Goal: Use online tool/utility: Utilize a website feature to perform a specific function

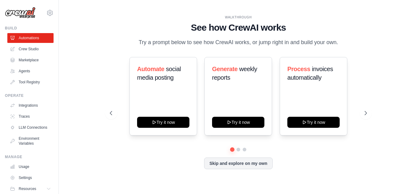
click at [95, 65] on div "WALKTHROUGH See how [PERSON_NAME] works Try a prompt below to see how [PERSON_N…" at bounding box center [237, 96] width 339 height 181
click at [29, 46] on link "Crew Studio" at bounding box center [31, 49] width 46 height 10
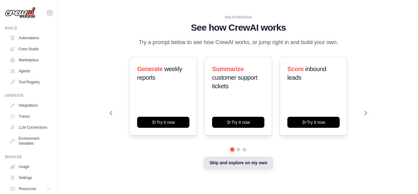
click at [245, 161] on button "Skip and explore on my own" at bounding box center [238, 163] width 68 height 12
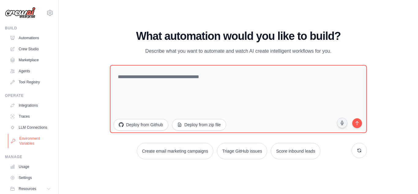
scroll to position [26, 0]
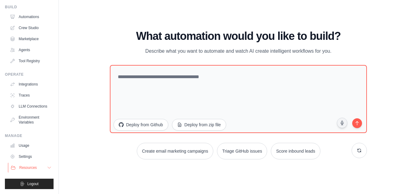
click at [26, 168] on span "Resources" at bounding box center [27, 167] width 17 height 5
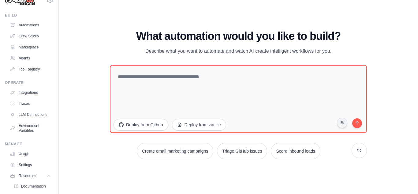
scroll to position [0, 0]
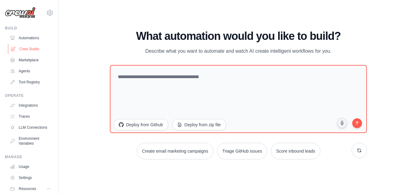
click at [24, 45] on link "Crew Studio" at bounding box center [31, 49] width 46 height 10
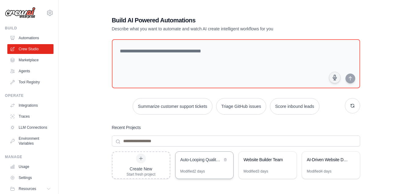
click at [209, 161] on div "Auto-Looping Quality Control SDLC - 8/10 Score Target System" at bounding box center [201, 159] width 42 height 6
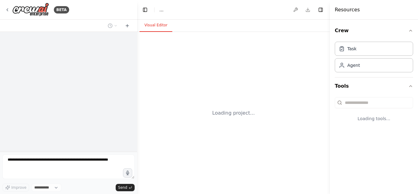
select select "****"
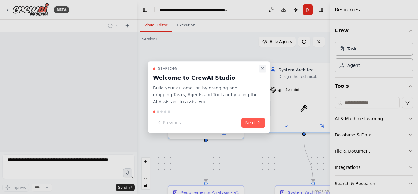
click at [263, 69] on icon "Close walkthrough" at bounding box center [262, 68] width 2 height 2
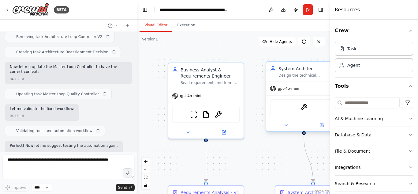
scroll to position [11815, 0]
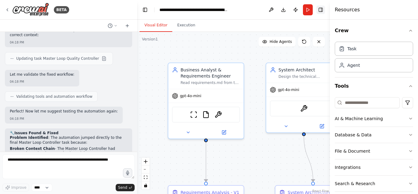
click at [324, 12] on button "Toggle Right Sidebar" at bounding box center [320, 10] width 9 height 9
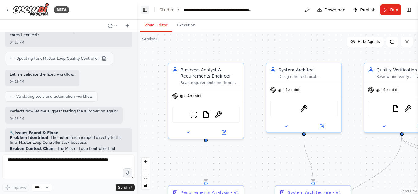
click at [146, 8] on button "Toggle Left Sidebar" at bounding box center [145, 10] width 9 height 9
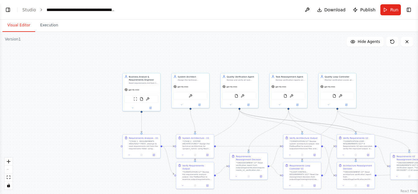
drag, startPoint x: 276, startPoint y: 119, endPoint x: 264, endPoint y: 110, distance: 15.0
click at [264, 110] on div ".deletable-edge-delete-btn { width: 20px; height: 20px; border: 0px solid #ffff…" at bounding box center [209, 113] width 418 height 162
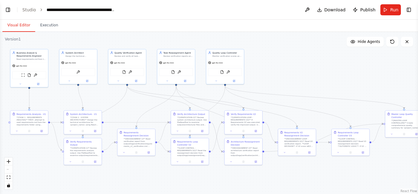
drag, startPoint x: 264, startPoint y: 110, endPoint x: 151, endPoint y: 87, distance: 114.7
click at [151, 87] on div ".deletable-edge-delete-btn { width: 20px; height: 20px; border: 0px solid #ffff…" at bounding box center [209, 113] width 418 height 162
click at [49, 26] on button "Execution" at bounding box center [49, 25] width 28 height 13
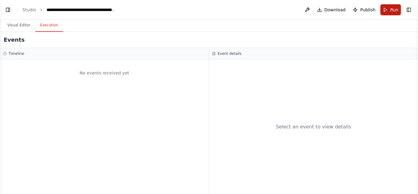
click at [392, 12] on span "Run" at bounding box center [394, 10] width 8 height 6
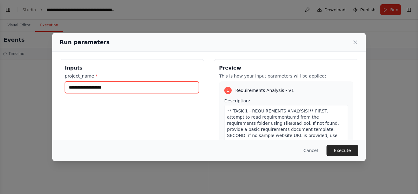
click at [115, 87] on input "project_name *" at bounding box center [132, 87] width 134 height 12
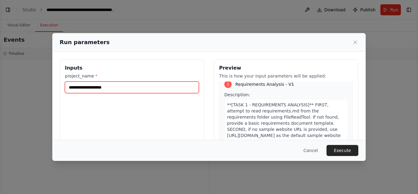
scroll to position [6, 0]
type input "**********"
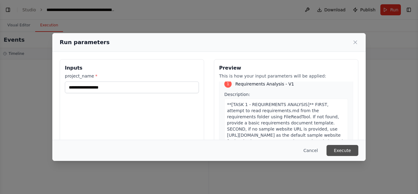
click at [346, 147] on button "Execute" at bounding box center [342, 150] width 32 height 11
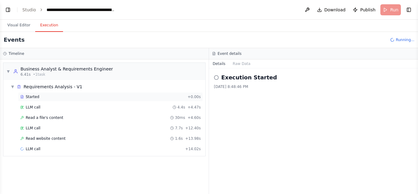
click at [40, 94] on div "Started" at bounding box center [102, 96] width 165 height 5
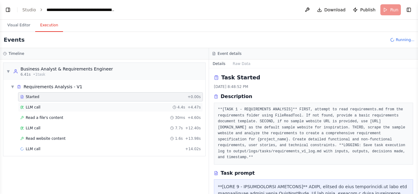
click at [42, 109] on div "LLM call 4.4s + 4.47s" at bounding box center [110, 107] width 180 height 5
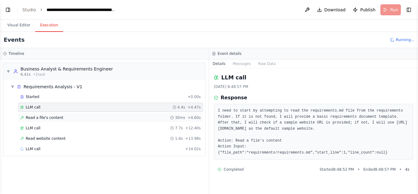
click at [61, 116] on div "Read a file's content 30ms + 4.60s" at bounding box center [110, 117] width 180 height 5
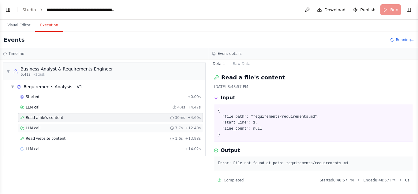
click at [40, 128] on div "LLM call 7.7s + 12.40s" at bounding box center [110, 127] width 180 height 5
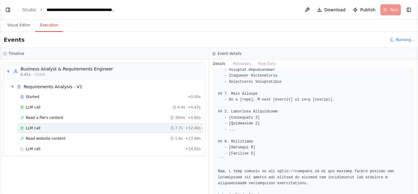
scroll to position [263, 0]
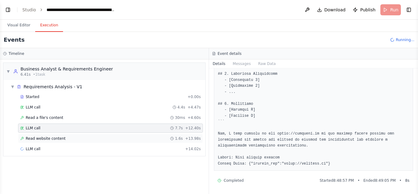
click at [42, 138] on span "Read website content" at bounding box center [46, 138] width 40 height 5
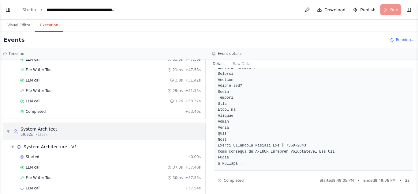
scroll to position [0, 0]
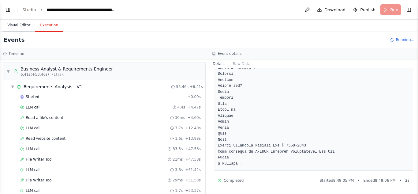
click at [16, 24] on button "Visual Editor" at bounding box center [18, 25] width 33 height 13
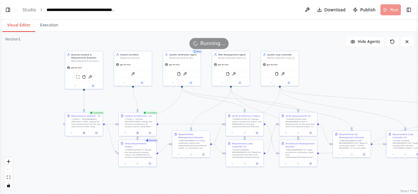
drag, startPoint x: 131, startPoint y: 104, endPoint x: 186, endPoint y: 105, distance: 55.0
click at [186, 105] on div ".deletable-edge-delete-btn { width: 20px; height: 20px; border: 0px solid #ffff…" at bounding box center [209, 113] width 418 height 162
click at [7, 9] on button "Toggle Left Sidebar" at bounding box center [8, 10] width 9 height 9
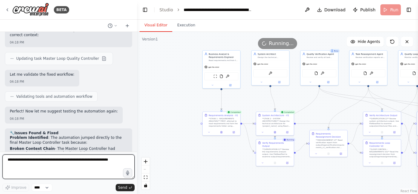
click at [84, 166] on textarea at bounding box center [68, 166] width 132 height 24
click at [65, 157] on textarea "*****" at bounding box center [68, 166] width 132 height 24
click at [112, 167] on textarea "*****" at bounding box center [68, 166] width 132 height 24
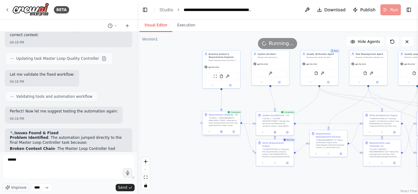
click at [220, 120] on div "**[TASK 1 - REQUIREMENTS ANALYSIS]** FIRST, attempt to read requirements.md fro…" at bounding box center [224, 121] width 30 height 10
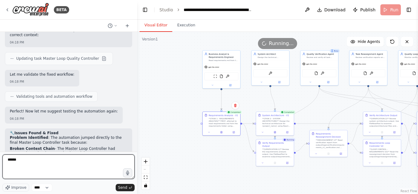
click at [30, 161] on textarea "*****" at bounding box center [68, 166] width 132 height 24
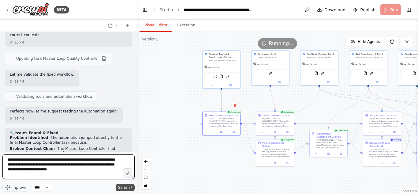
type textarea "**********"
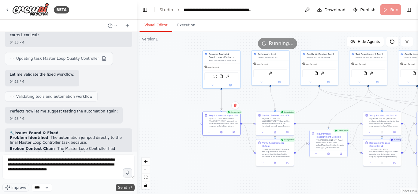
click at [127, 188] on span "Send" at bounding box center [122, 187] width 9 height 5
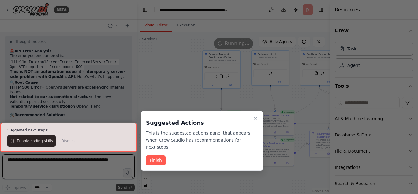
scroll to position [12061, 0]
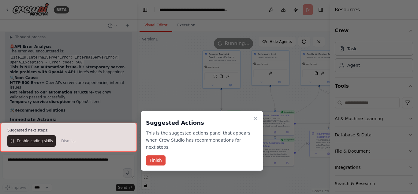
click at [158, 155] on button "Finish" at bounding box center [156, 160] width 20 height 10
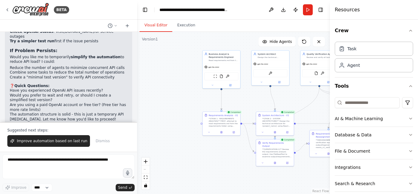
scroll to position [12175, 0]
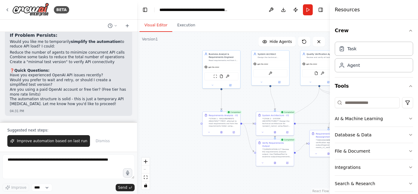
drag, startPoint x: 9, startPoint y: 42, endPoint x: 88, endPoint y: 117, distance: 108.6
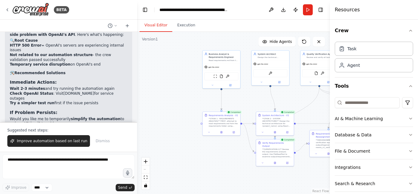
scroll to position [12095, 0]
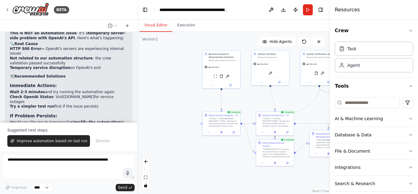
drag, startPoint x: 8, startPoint y: 62, endPoint x: 57, endPoint y: 71, distance: 49.8
click at [131, 95] on div "Here’s a structured and clear prompt for setting up a Crew AI project that mimi…" at bounding box center [68, 77] width 137 height 90
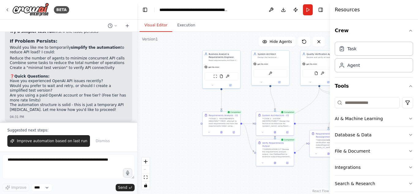
scroll to position [12175, 0]
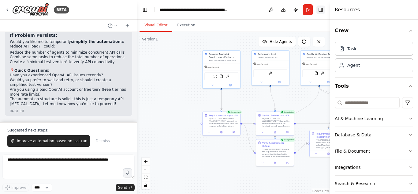
click at [322, 10] on button "Toggle Right Sidebar" at bounding box center [320, 10] width 9 height 9
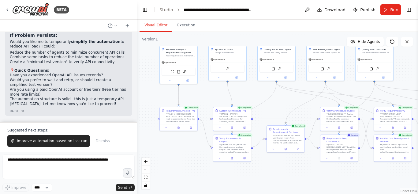
drag, startPoint x: 336, startPoint y: 102, endPoint x: 294, endPoint y: 98, distance: 43.0
click at [294, 98] on div ".deletable-edge-delete-btn { width: 20px; height: 20px; border: 0px solid #ffff…" at bounding box center [277, 113] width 281 height 162
click at [173, 120] on div "**[TASK 1 - REQUIREMENTS ANALYSIS]** FIRST, attempt to read requirements.md fro…" at bounding box center [181, 117] width 30 height 10
click at [183, 115] on div "**[TASK 1 - REQUIREMENTS ANALYSIS]** FIRST, attempt to read requirements.md fro…" at bounding box center [181, 117] width 30 height 10
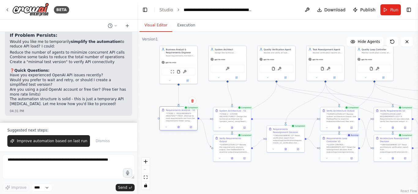
click at [183, 115] on div "**[TASK 1 - REQUIREMENTS ANALYSIS]** FIRST, attempt to read requirements.md fro…" at bounding box center [181, 117] width 30 height 10
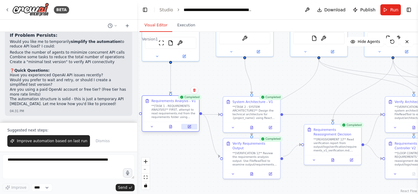
click at [189, 127] on icon at bounding box center [190, 126] width 2 height 2
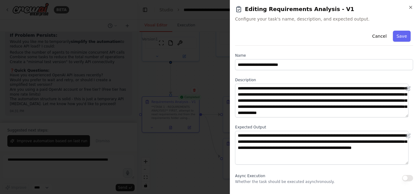
scroll to position [0, 0]
